Goal: Check status: Check status

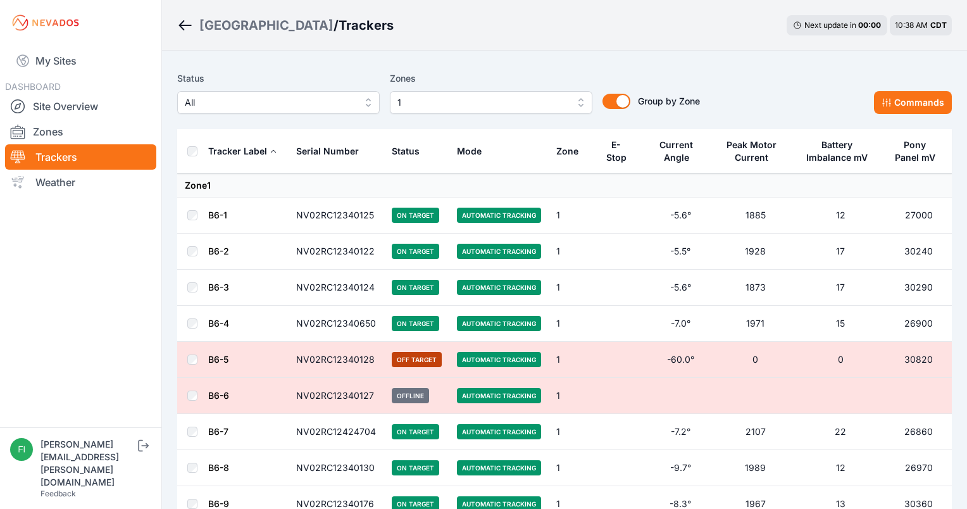
click at [580, 110] on button "1" at bounding box center [491, 102] width 203 height 23
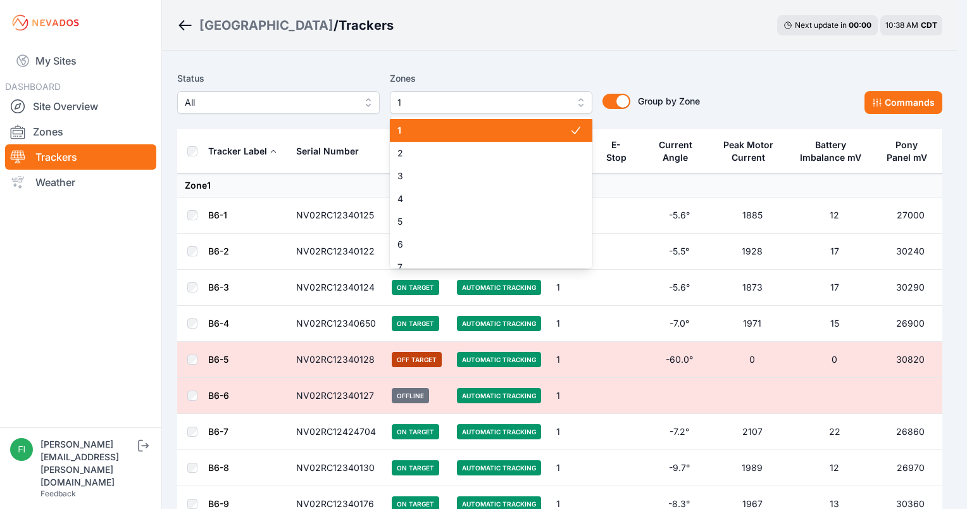
click at [553, 128] on span "1" at bounding box center [483, 130] width 172 height 13
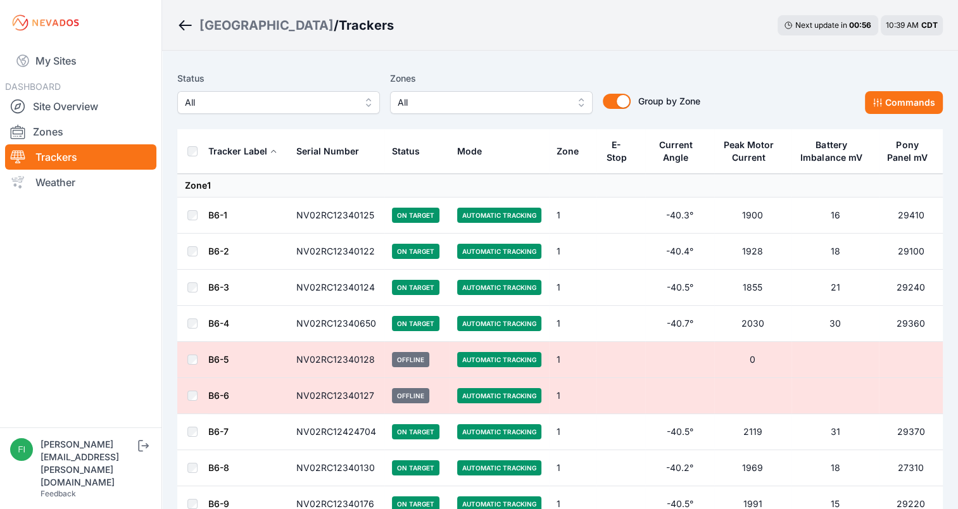
click at [500, 106] on span "All" at bounding box center [482, 102] width 170 height 15
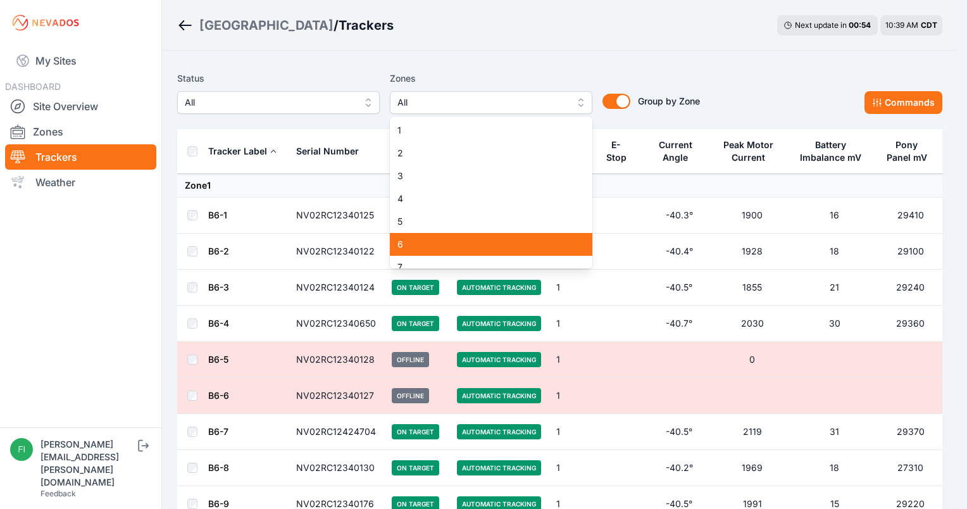
click at [463, 241] on span "6" at bounding box center [483, 244] width 172 height 13
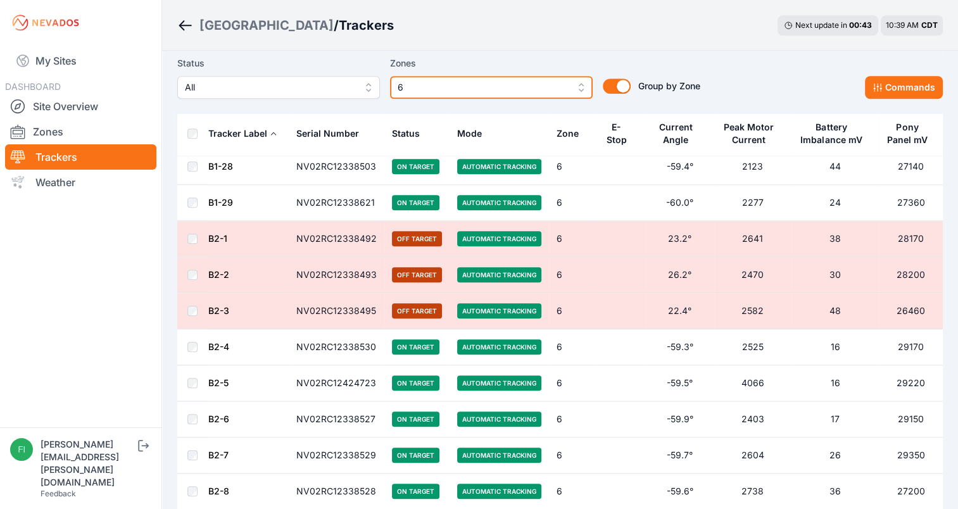
scroll to position [1015, 0]
